Goal: Communication & Community: Answer question/provide support

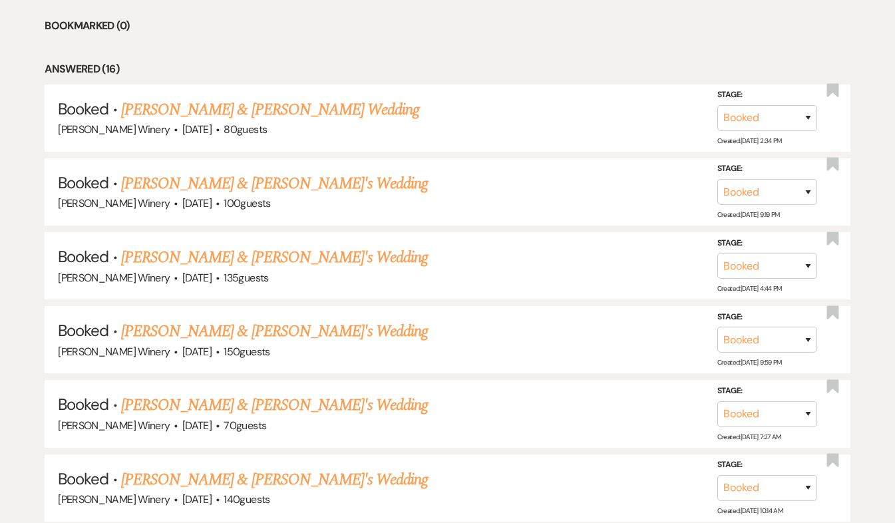
scroll to position [600, 0]
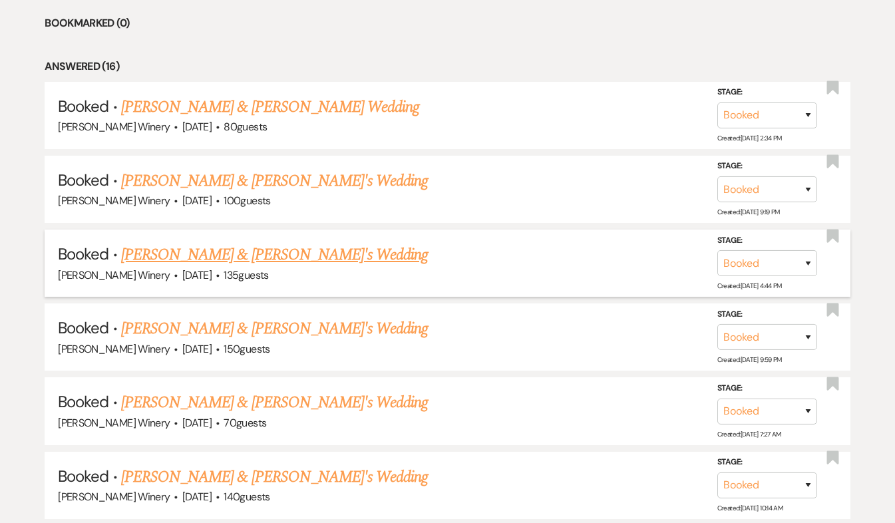
click at [337, 257] on link "[PERSON_NAME] & [PERSON_NAME]'s Wedding" at bounding box center [274, 255] width 307 height 24
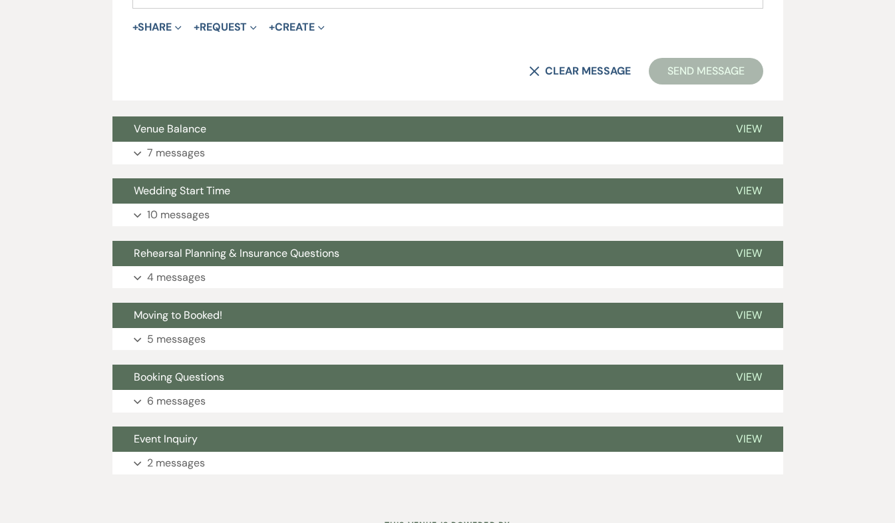
scroll to position [1932, 0]
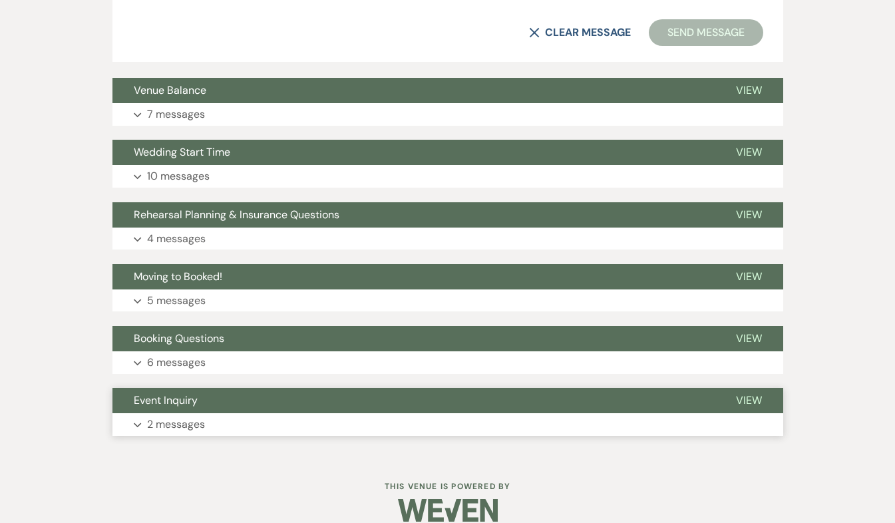
click at [203, 419] on p "2 messages" at bounding box center [176, 424] width 58 height 17
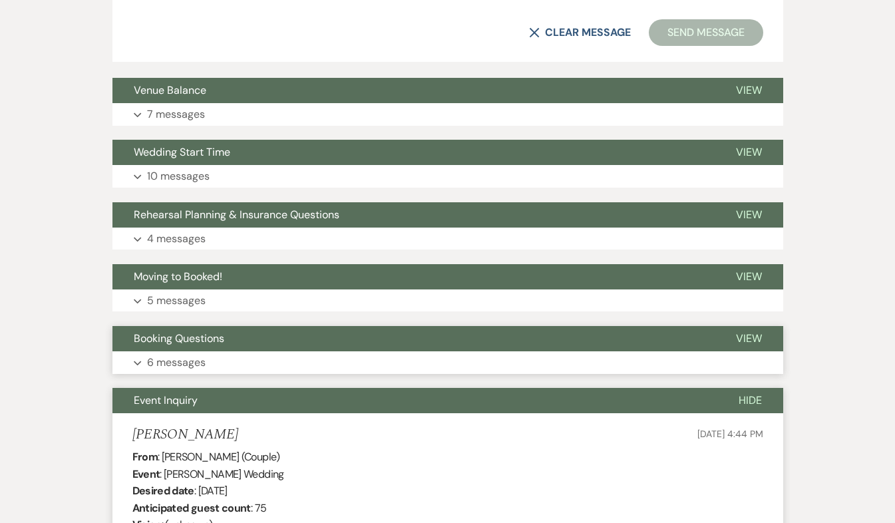
click at [269, 350] on button "Booking Questions" at bounding box center [413, 338] width 602 height 25
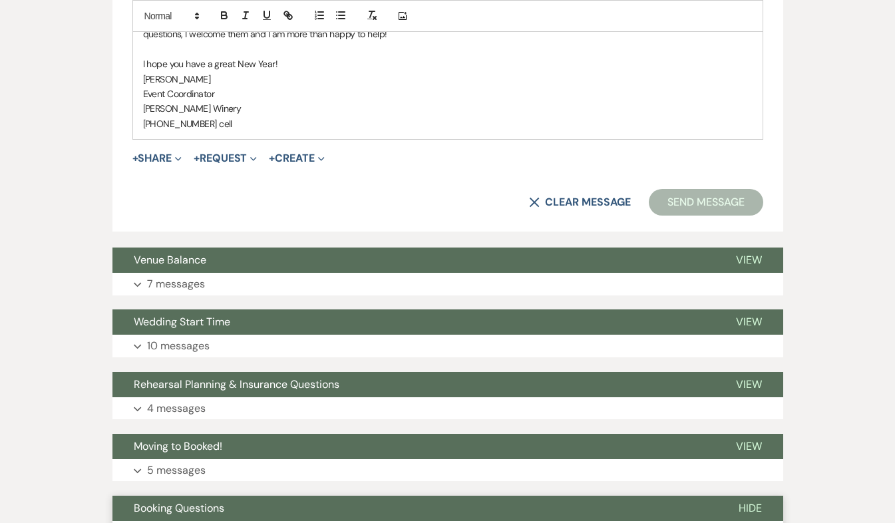
scroll to position [1889, 0]
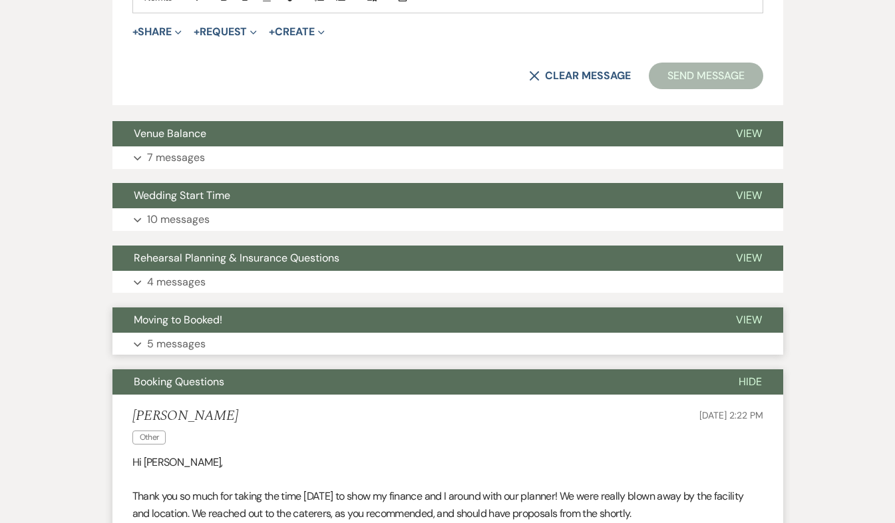
click at [225, 335] on button "Expand 5 messages" at bounding box center [447, 344] width 671 height 23
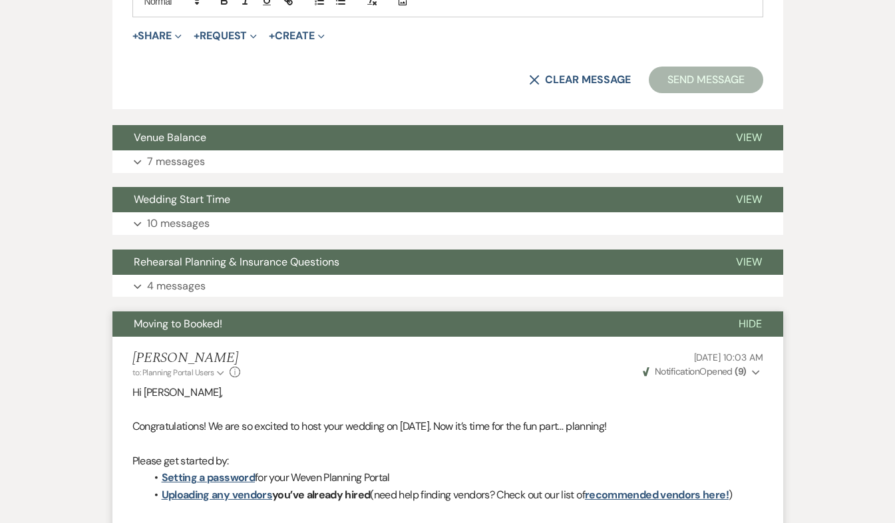
scroll to position [1817, 0]
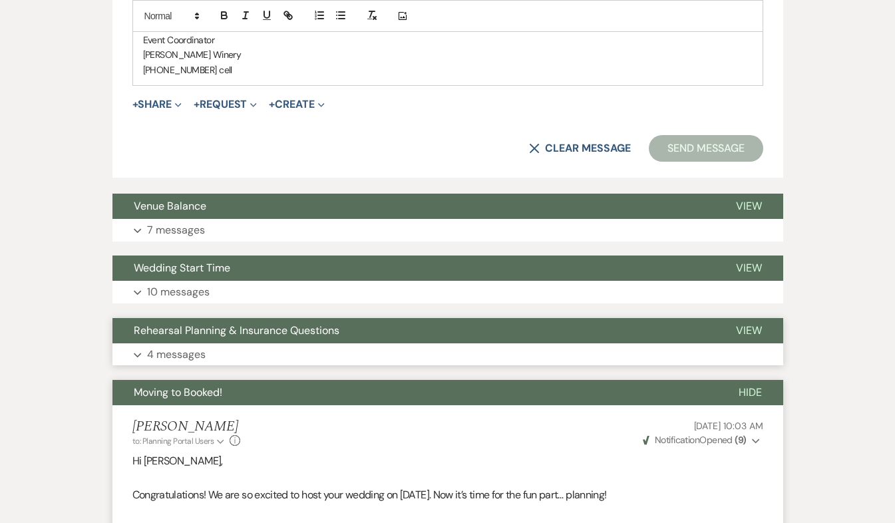
click at [250, 337] on button "Rehearsal Planning & Insurance Questions" at bounding box center [413, 330] width 602 height 25
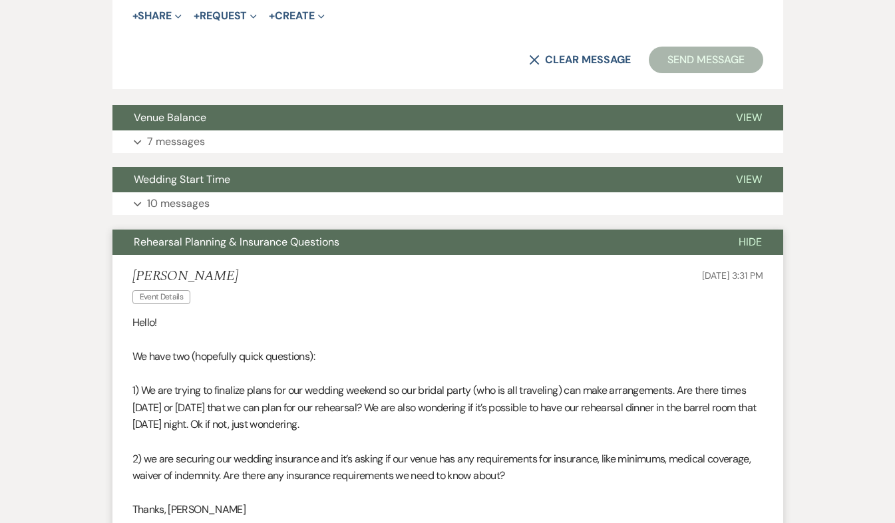
scroll to position [1920, 0]
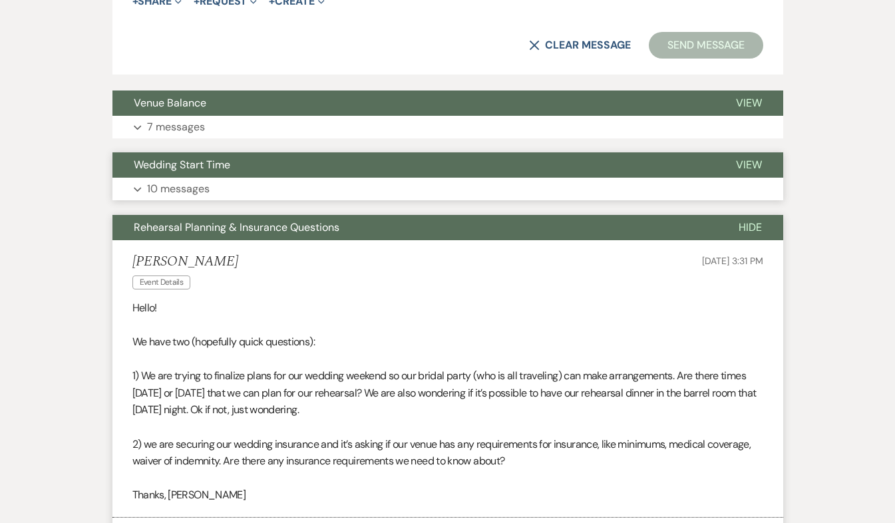
click at [193, 195] on p "10 messages" at bounding box center [178, 188] width 63 height 17
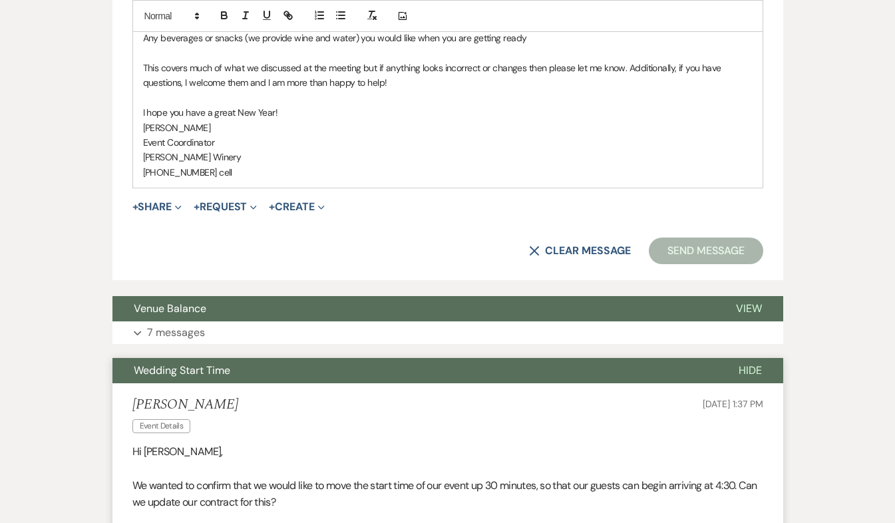
scroll to position [1707, 0]
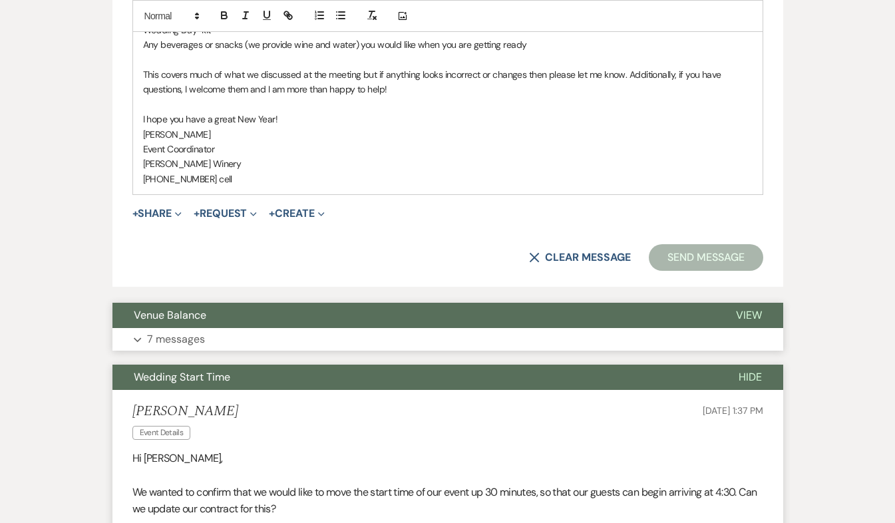
click at [340, 319] on button "Venue Balance" at bounding box center [413, 315] width 602 height 25
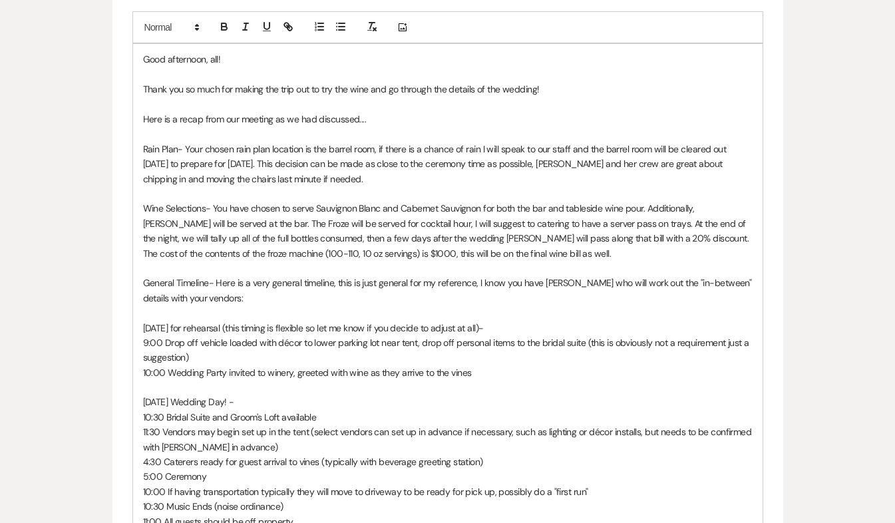
scroll to position [0, 0]
